Goal: Navigation & Orientation: Understand site structure

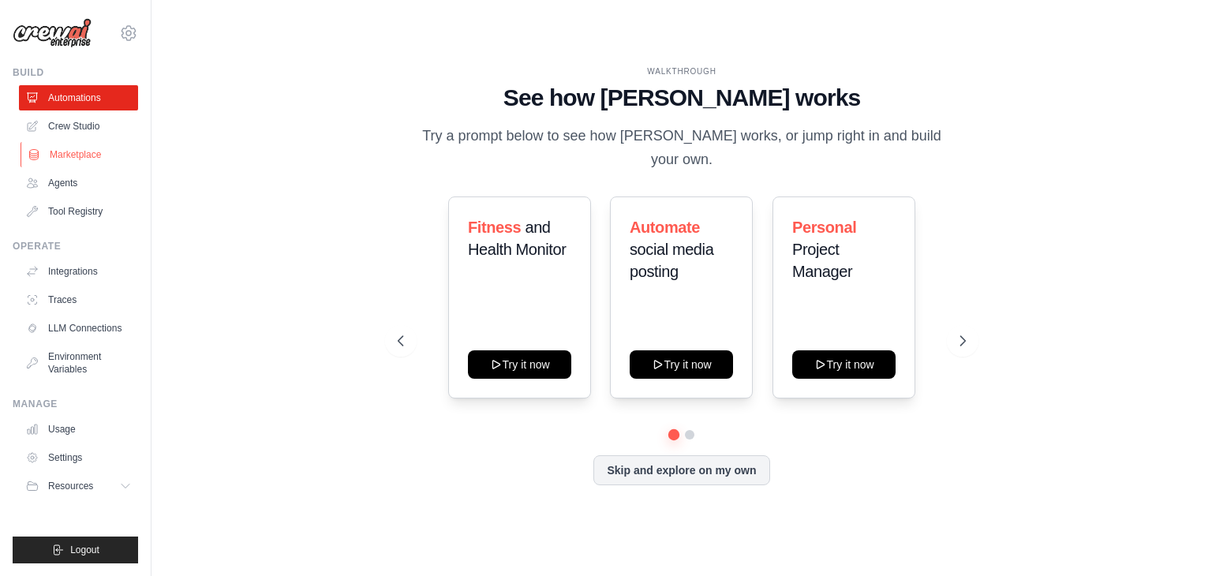
click at [101, 162] on link "Marketplace" at bounding box center [80, 154] width 119 height 25
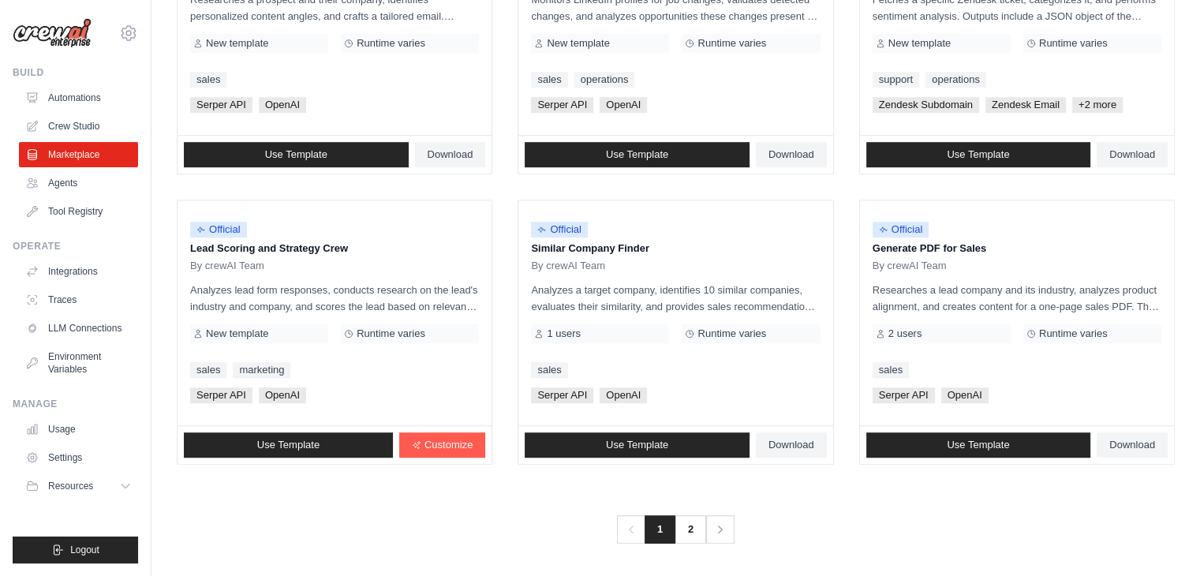
scroll to position [883, 0]
click at [688, 534] on link "2" at bounding box center [692, 529] width 32 height 28
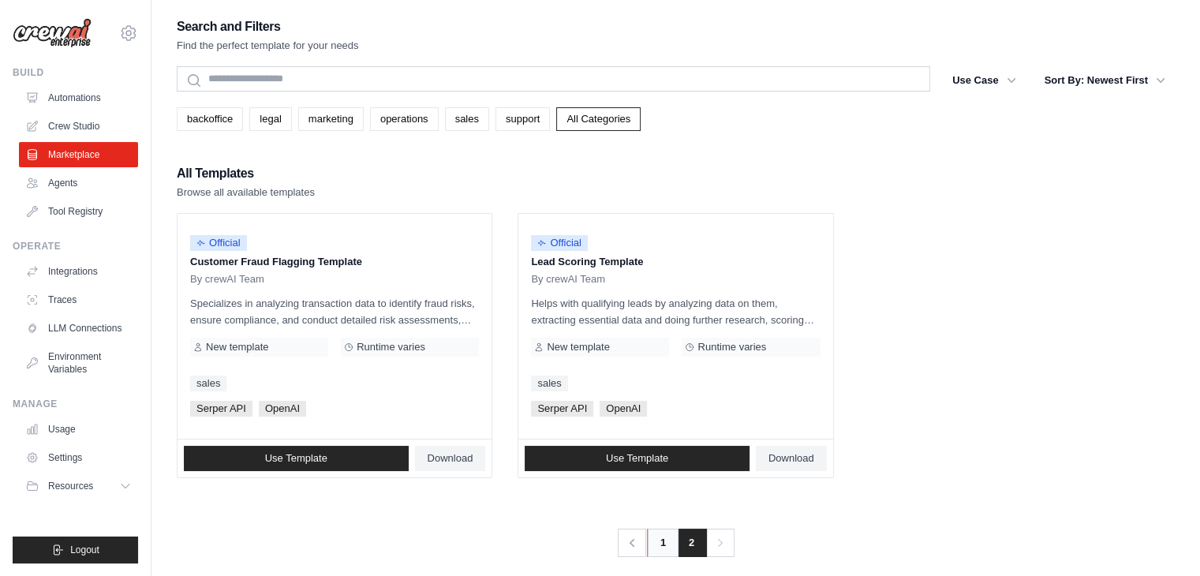
click at [654, 546] on link "1" at bounding box center [663, 542] width 32 height 28
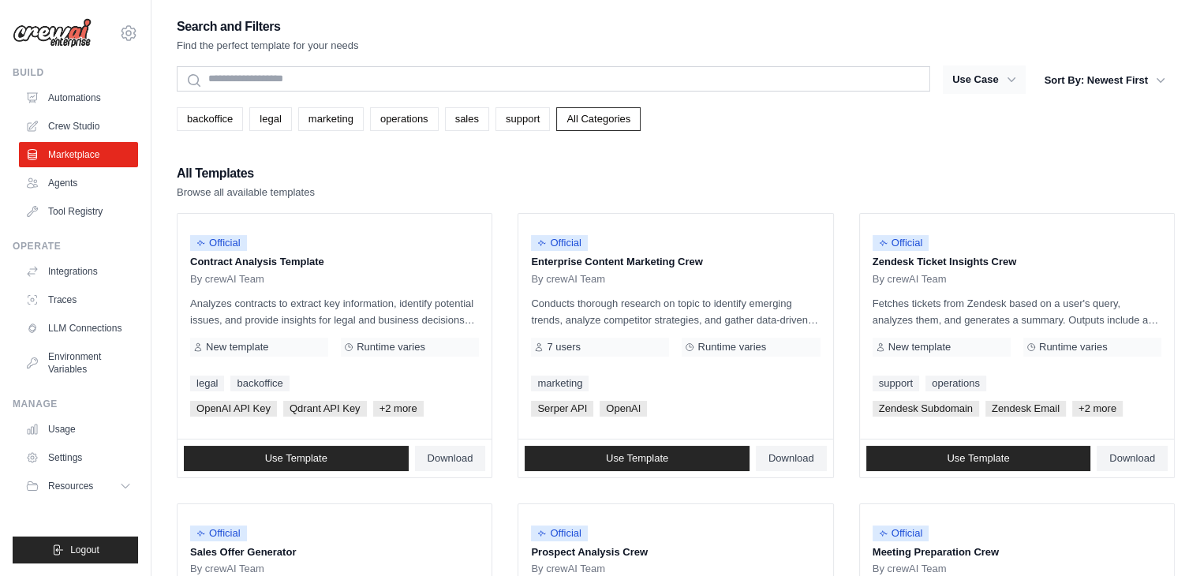
click at [999, 80] on button "Use Case" at bounding box center [984, 79] width 83 height 28
click at [887, 164] on div "All Templates Browse all available templates" at bounding box center [676, 181] width 998 height 38
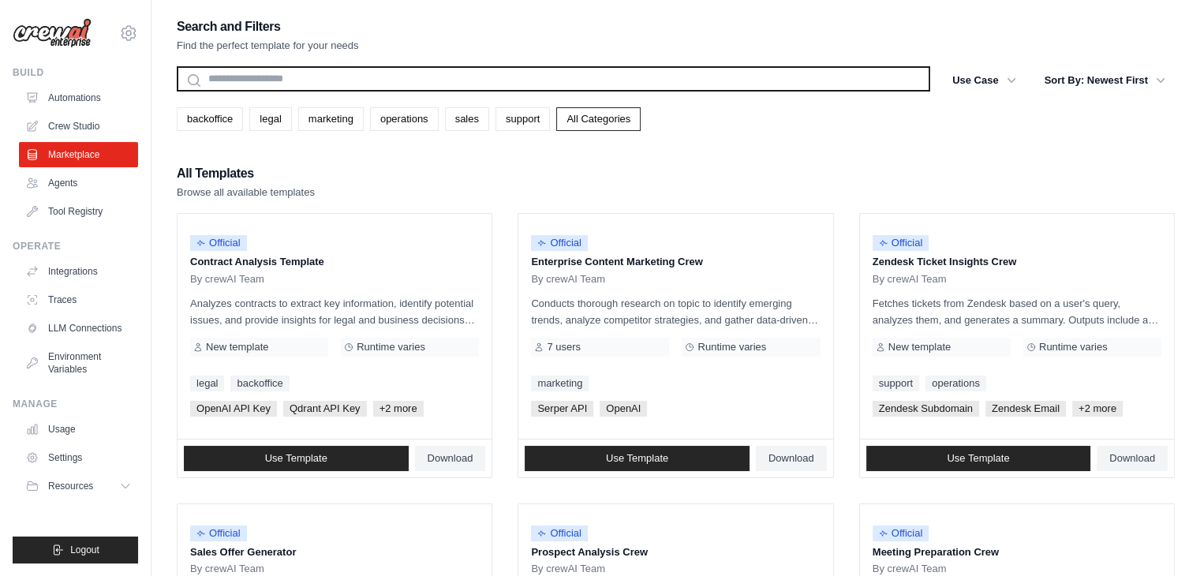
click at [437, 77] on input "text" at bounding box center [553, 78] width 753 height 25
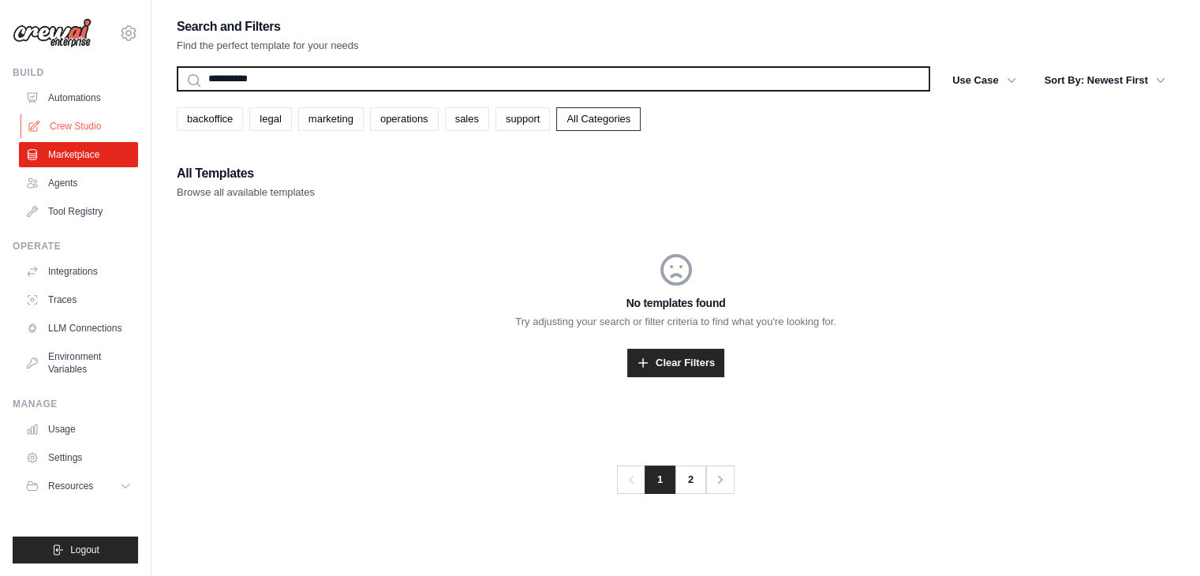
type input "*********"
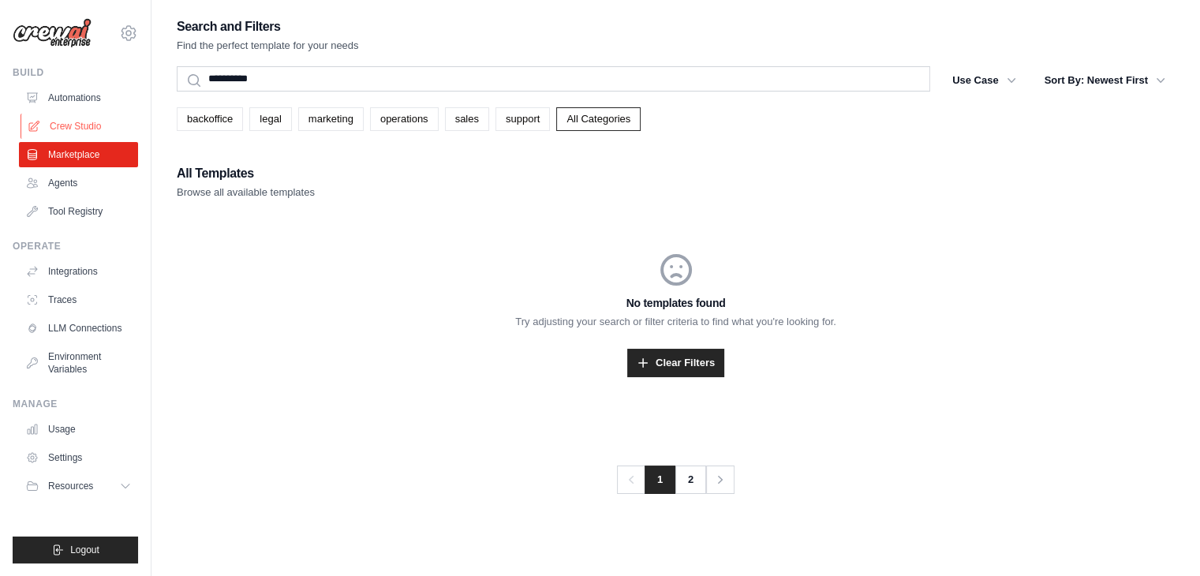
click at [110, 118] on link "Crew Studio" at bounding box center [80, 126] width 119 height 25
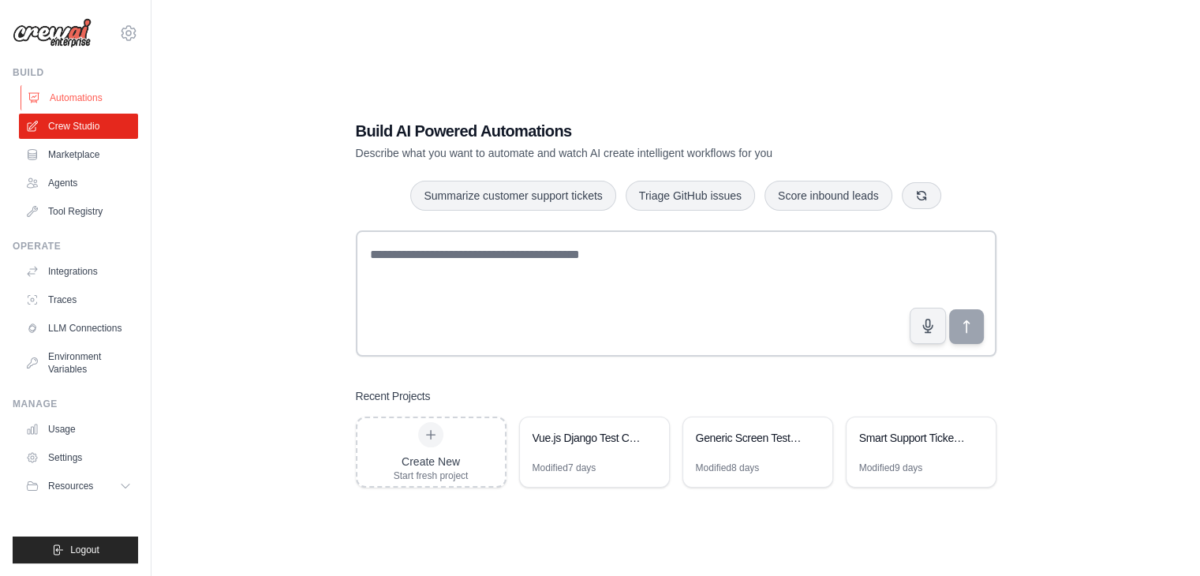
click at [88, 95] on link "Automations" at bounding box center [80, 97] width 119 height 25
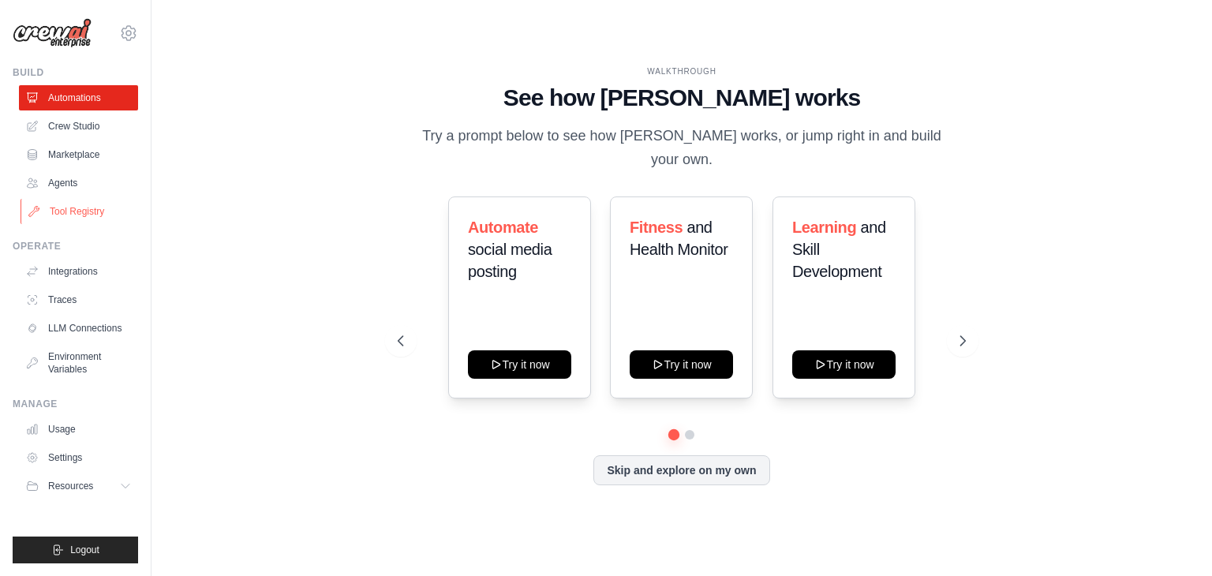
click at [61, 215] on link "Tool Registry" at bounding box center [80, 211] width 119 height 25
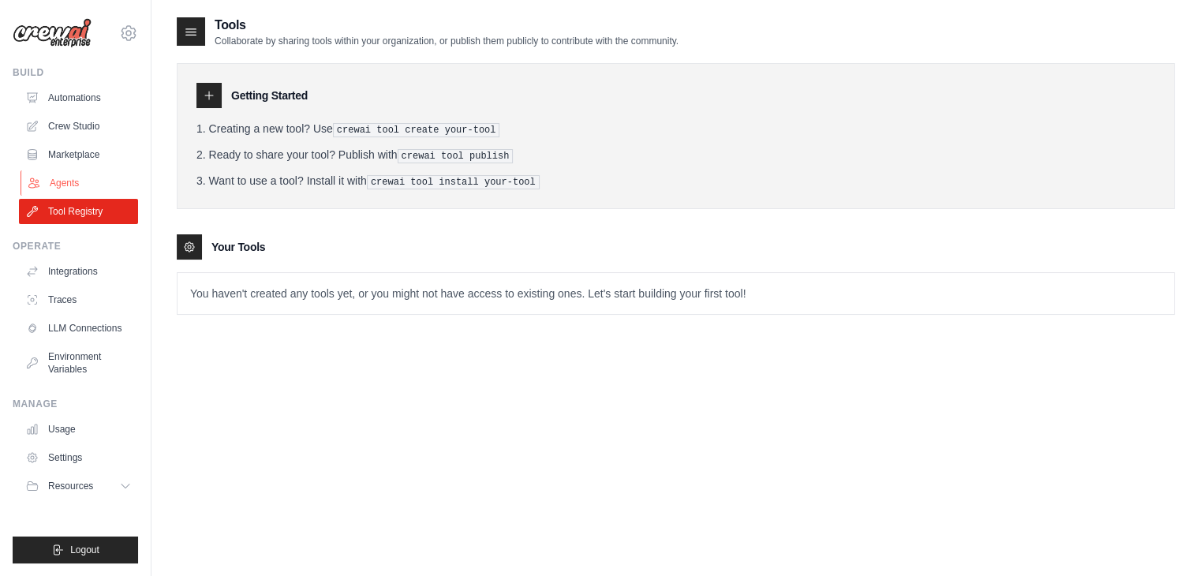
click at [59, 183] on link "Agents" at bounding box center [80, 182] width 119 height 25
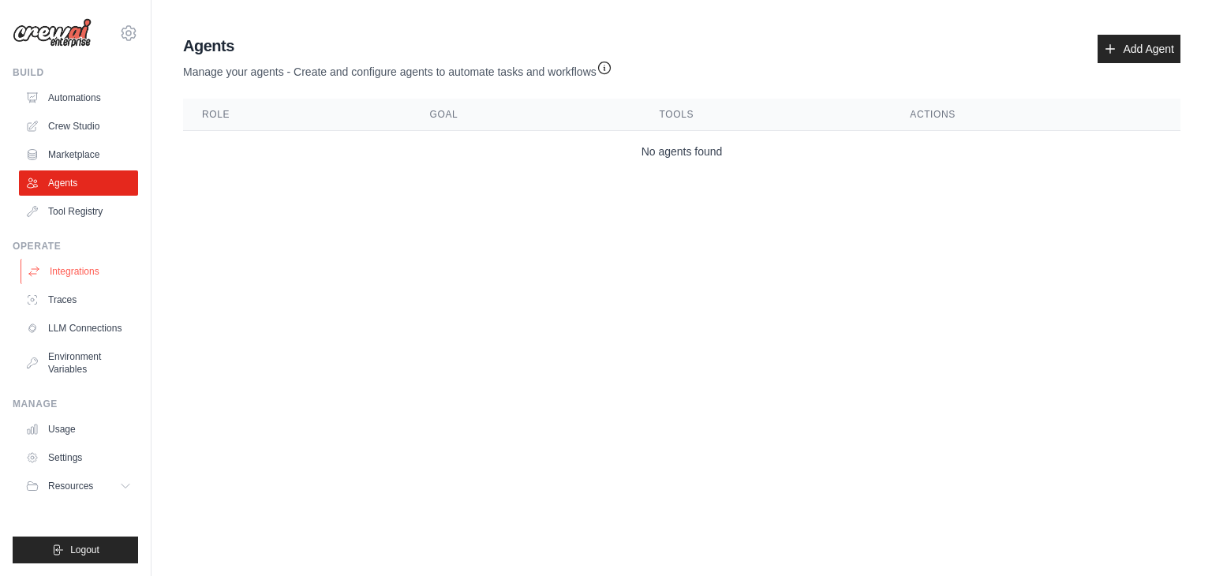
click at [68, 278] on link "Integrations" at bounding box center [80, 271] width 119 height 25
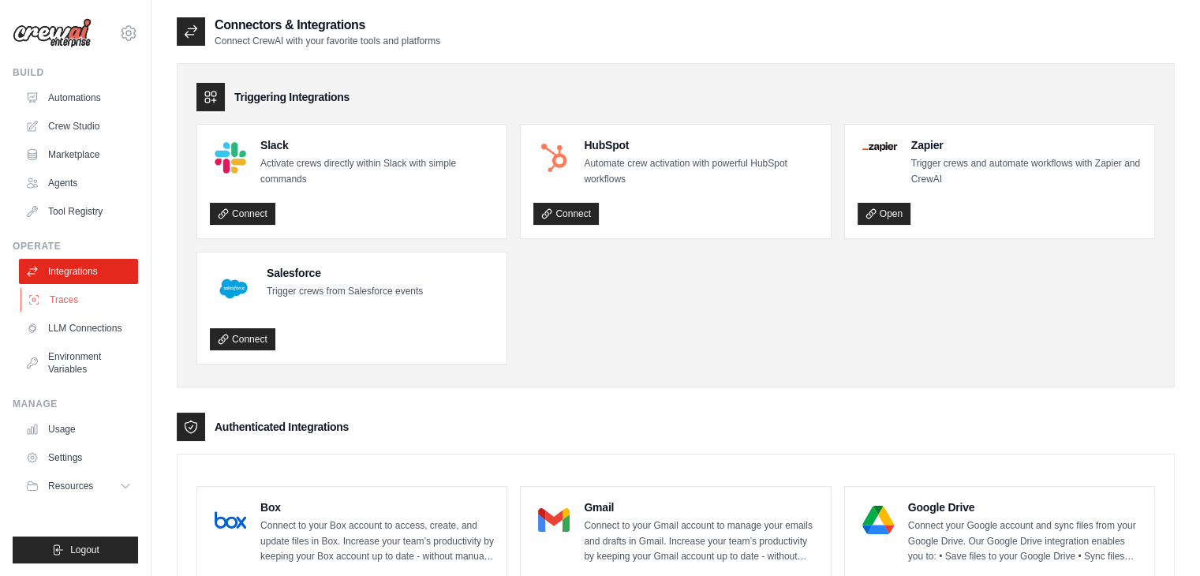
click at [62, 301] on link "Traces" at bounding box center [80, 299] width 119 height 25
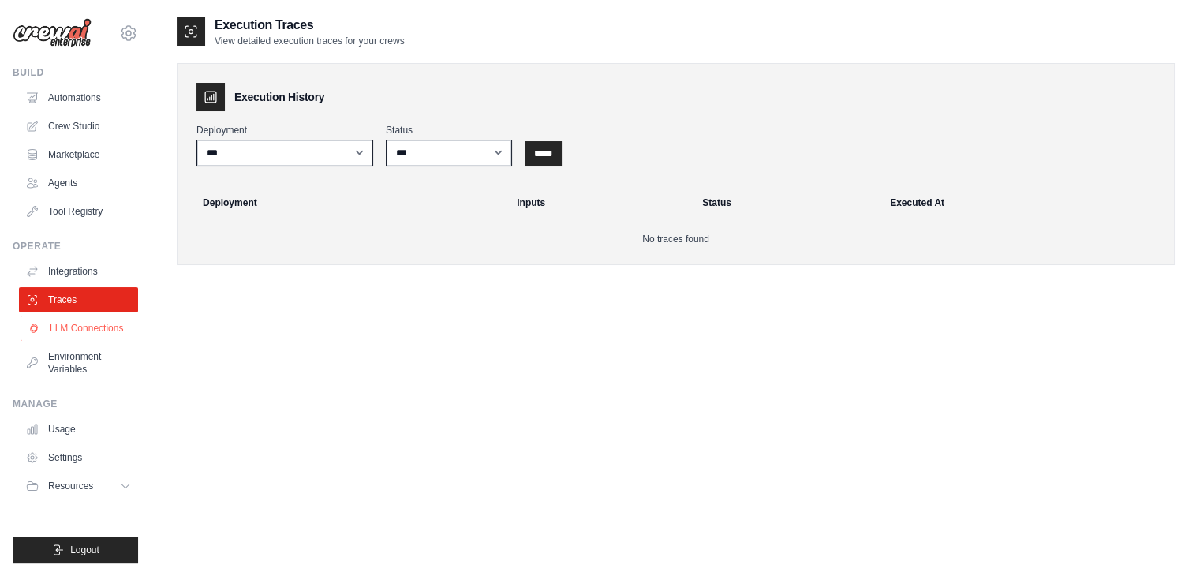
click at [76, 332] on link "LLM Connections" at bounding box center [80, 328] width 119 height 25
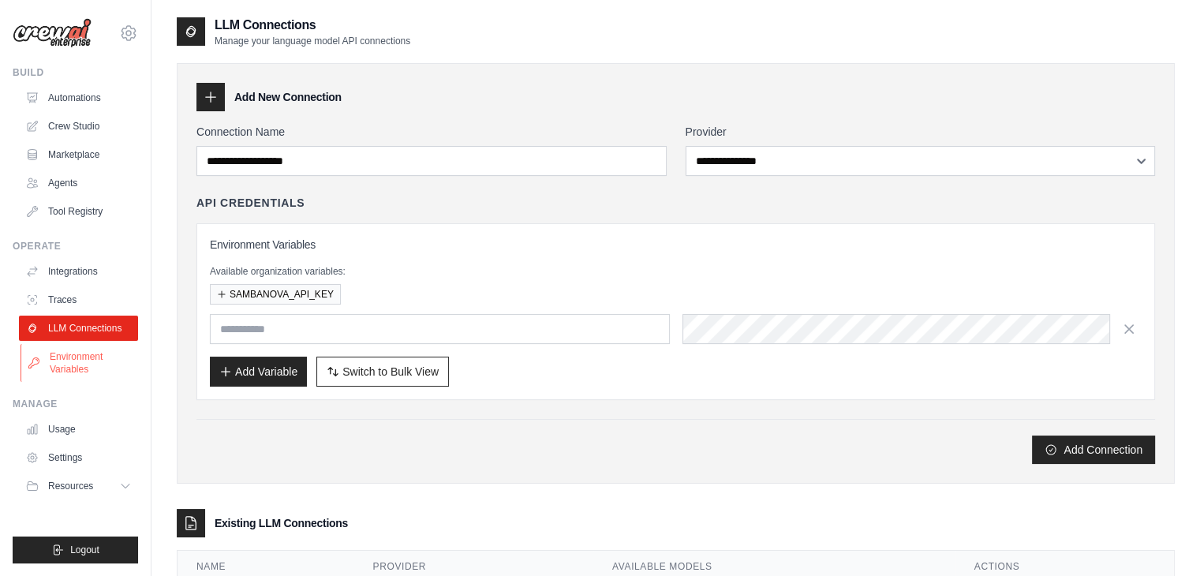
click at [76, 360] on link "Environment Variables" at bounding box center [80, 363] width 119 height 38
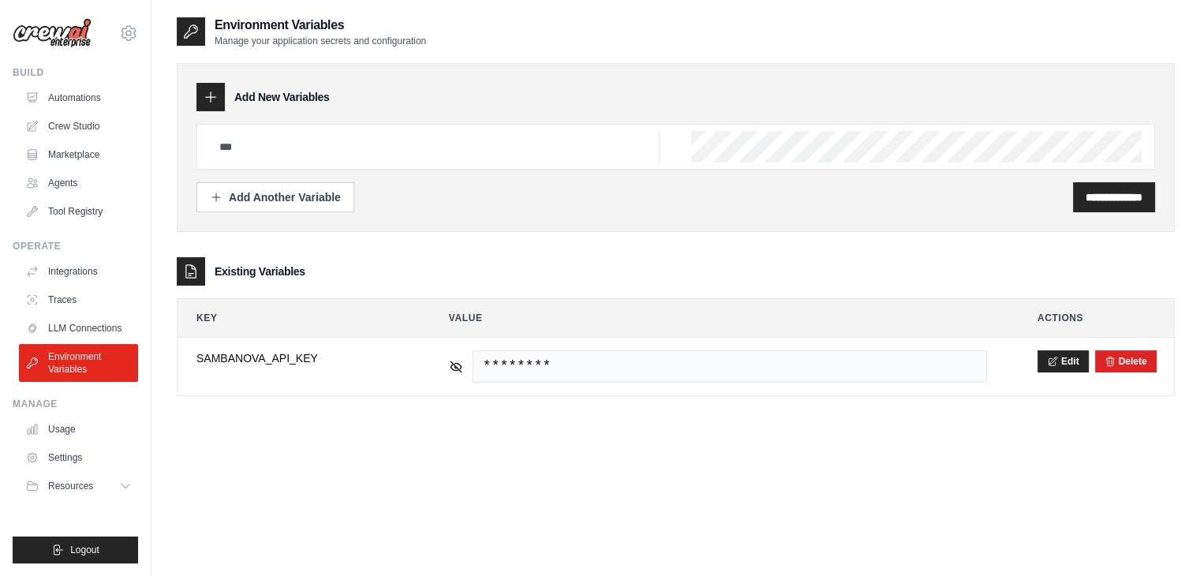
scroll to position [32, 0]
